Goal: Find specific page/section: Find specific page/section

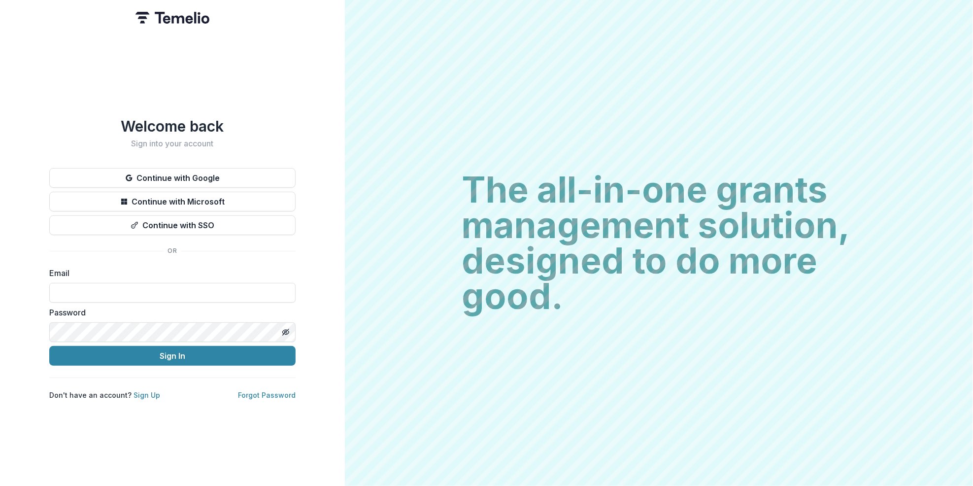
type input "**********"
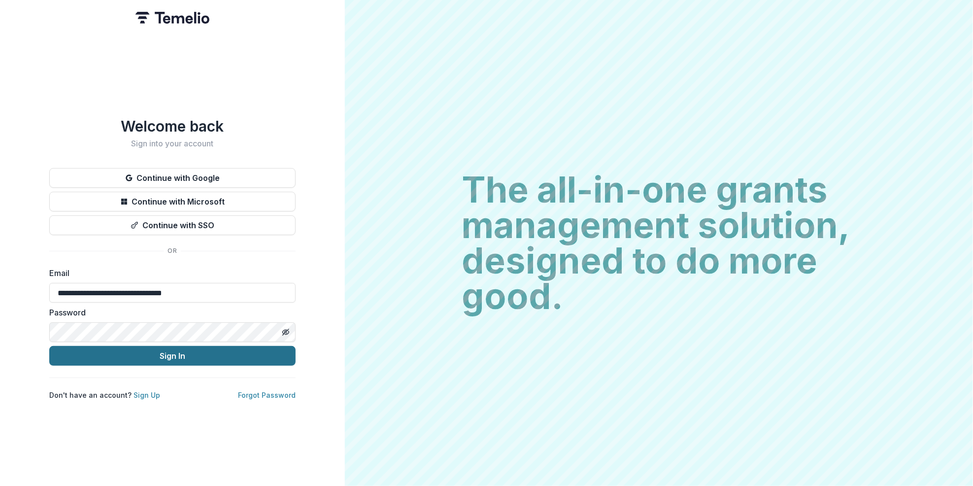
click at [183, 360] on button "Sign In" at bounding box center [172, 356] width 246 height 20
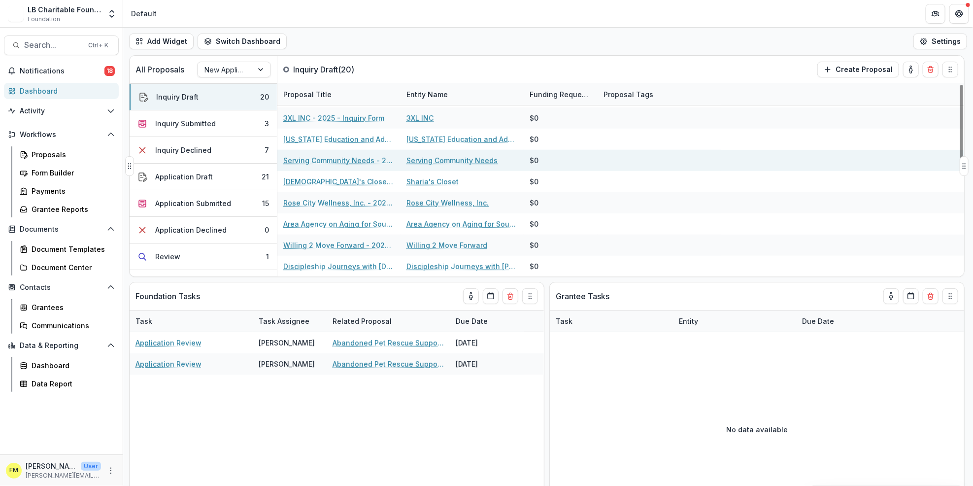
scroll to position [253, 0]
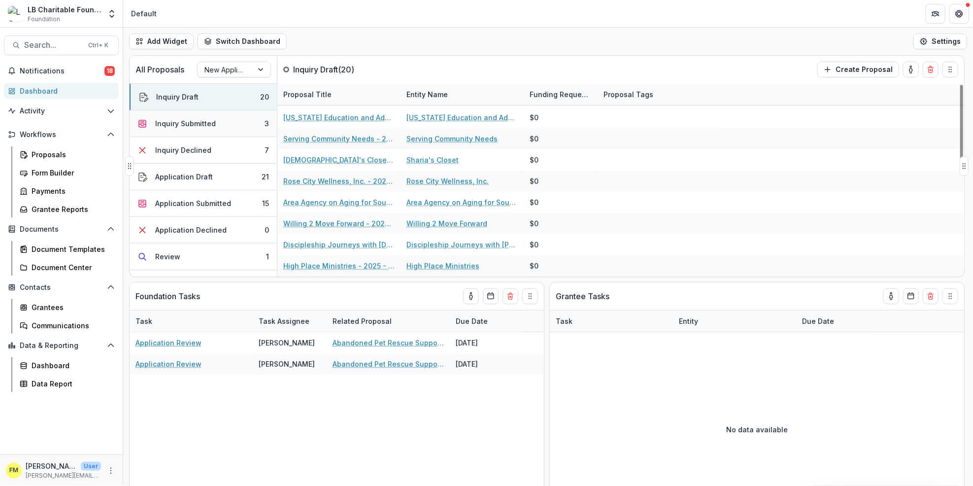
click at [248, 121] on button "Inquiry Submitted 3" at bounding box center [203, 123] width 147 height 27
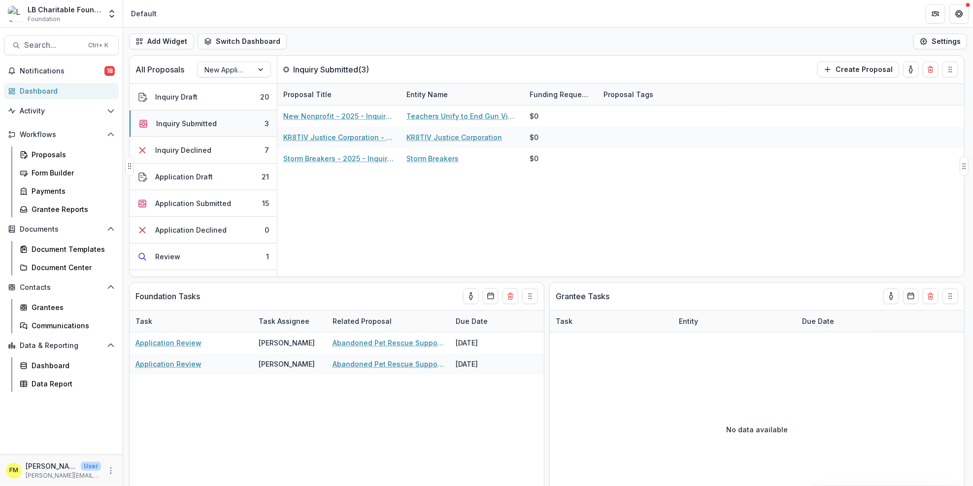
scroll to position [0, 0]
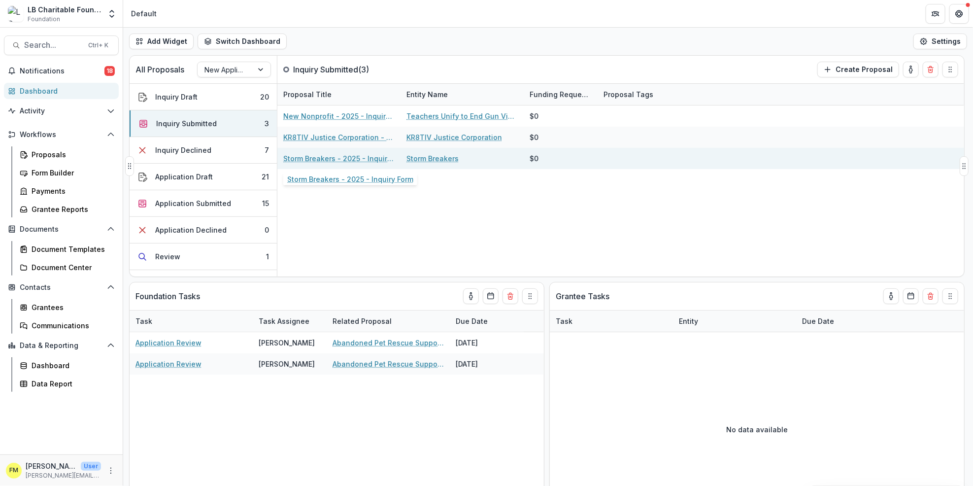
click at [323, 158] on link "Storm Breakers - 2025 - Inquiry Form" at bounding box center [338, 158] width 111 height 10
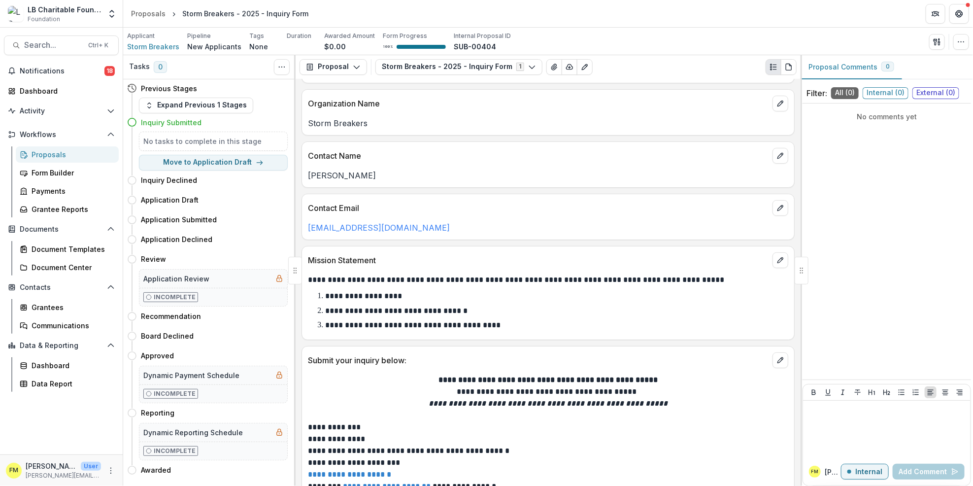
scroll to position [37, 0]
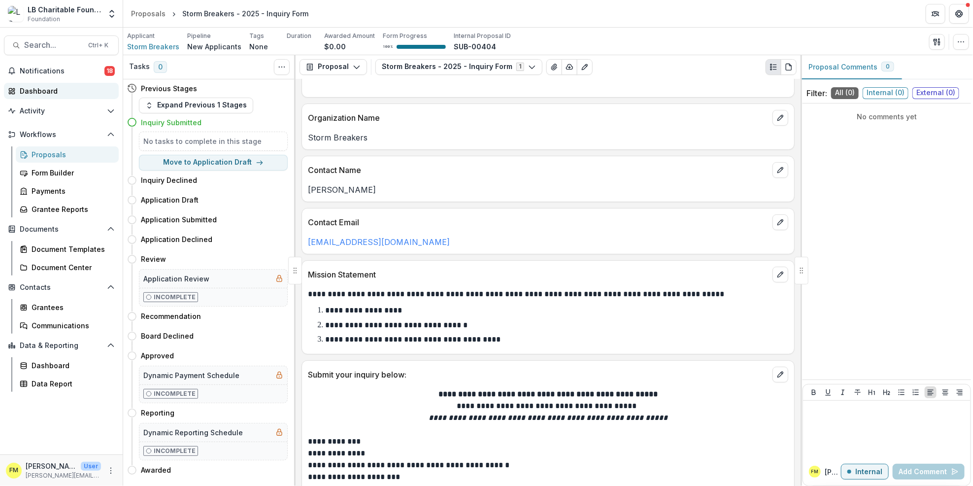
click at [70, 87] on div "Dashboard" at bounding box center [65, 91] width 91 height 10
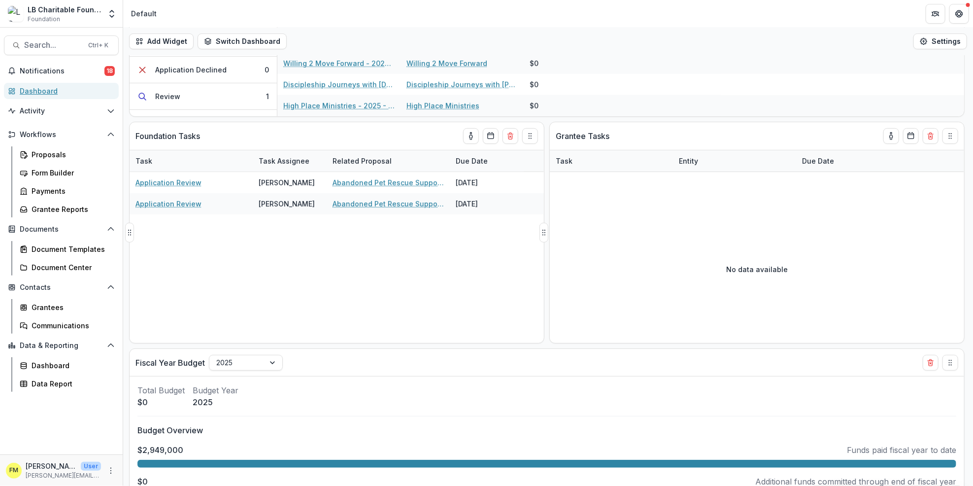
scroll to position [112, 0]
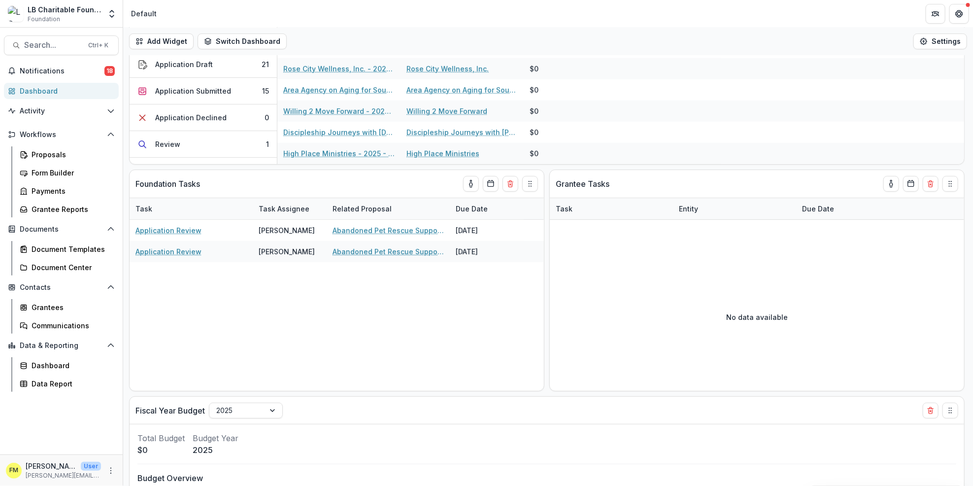
click at [93, 92] on div "Dashboard" at bounding box center [65, 91] width 91 height 10
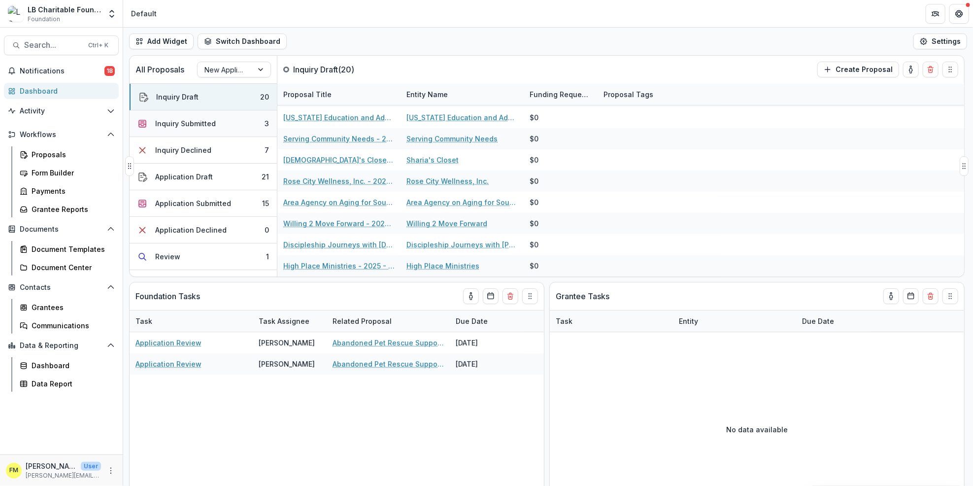
click at [241, 123] on button "Inquiry Submitted 3" at bounding box center [203, 123] width 147 height 27
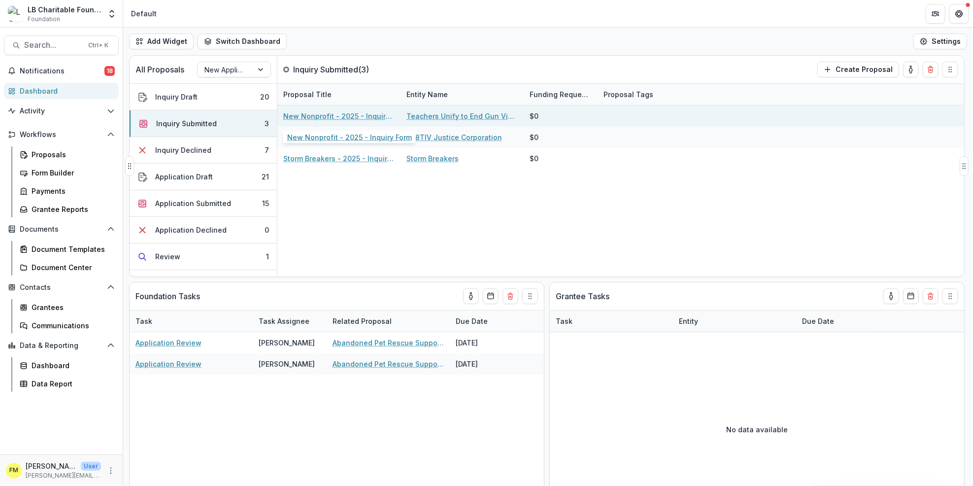
click at [335, 116] on link "New Nonprofit - 2025 - Inquiry Form" at bounding box center [338, 116] width 111 height 10
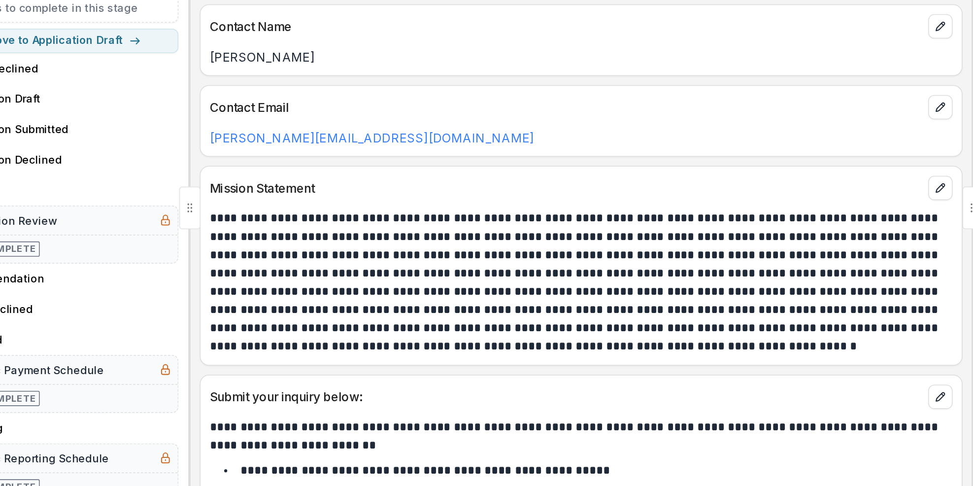
scroll to position [55, 0]
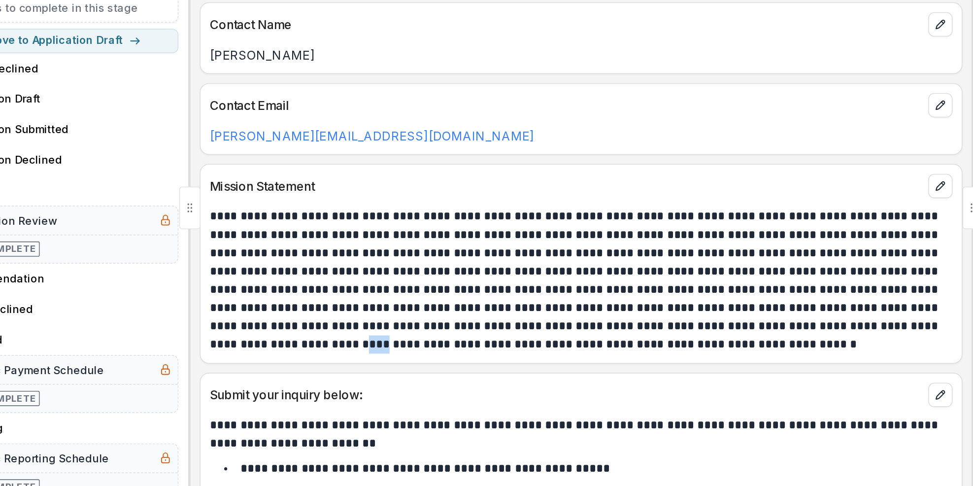
click at [772, 351] on p "**********" at bounding box center [547, 317] width 478 height 95
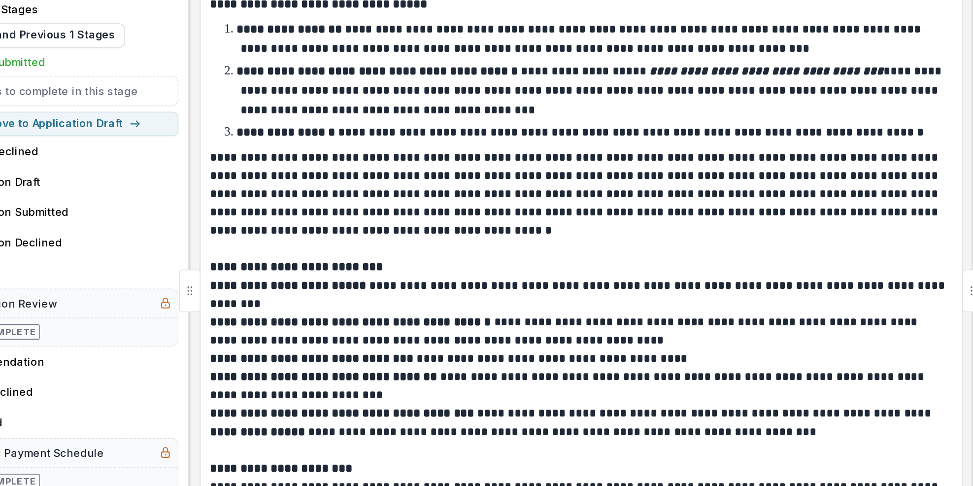
scroll to position [664, 0]
